Goal: Task Accomplishment & Management: Use online tool/utility

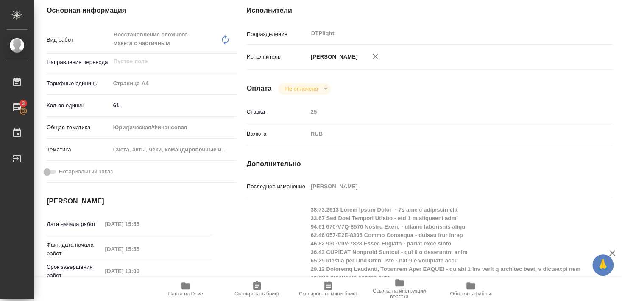
scroll to position [137, 0]
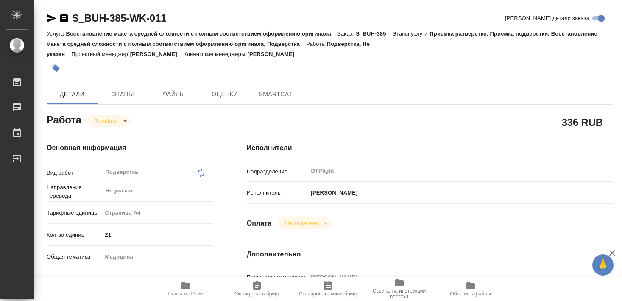
type textarea "x"
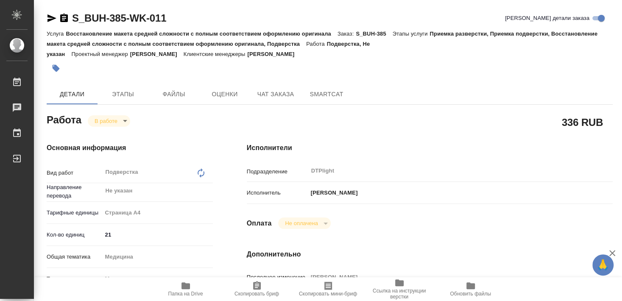
type textarea "x"
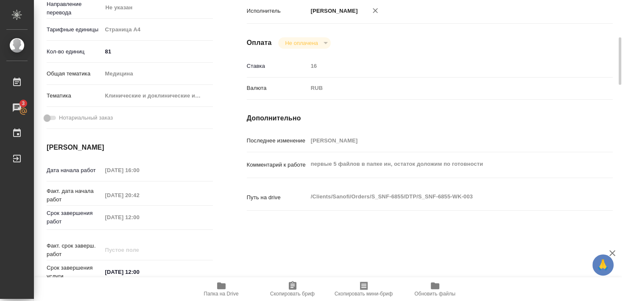
scroll to position [183, 0]
